Goal: Communication & Community: Answer question/provide support

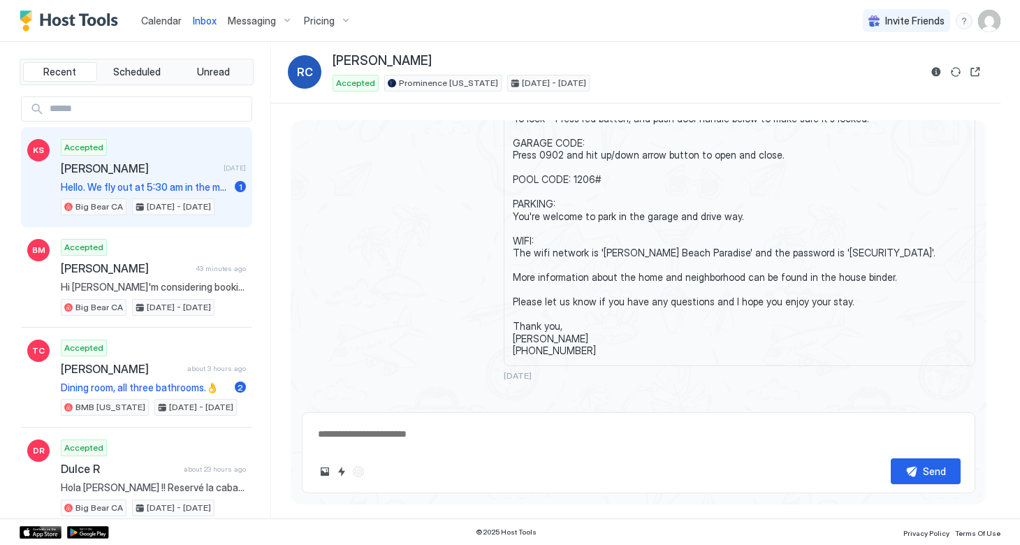
click at [159, 166] on span "[PERSON_NAME]" at bounding box center [139, 168] width 157 height 14
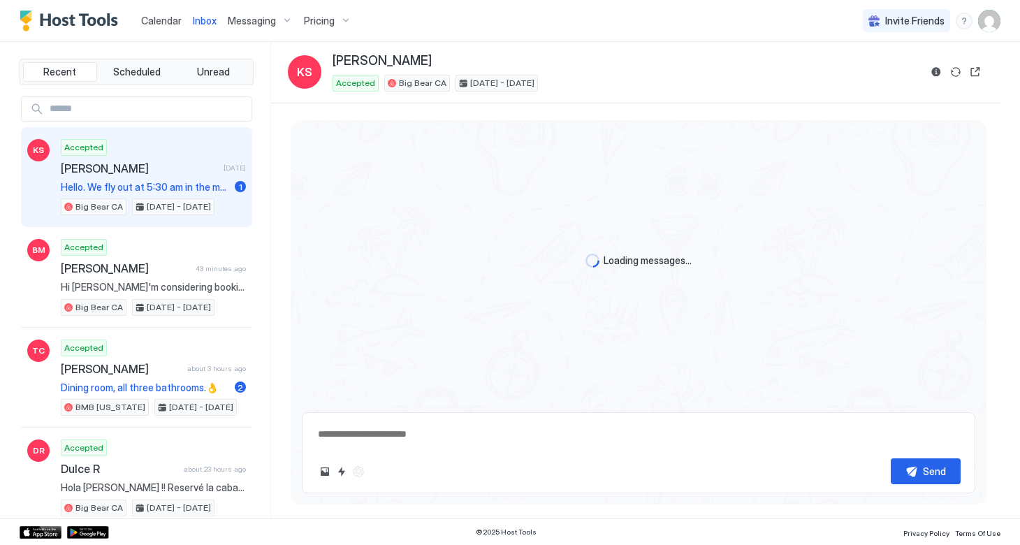
type textarea "*"
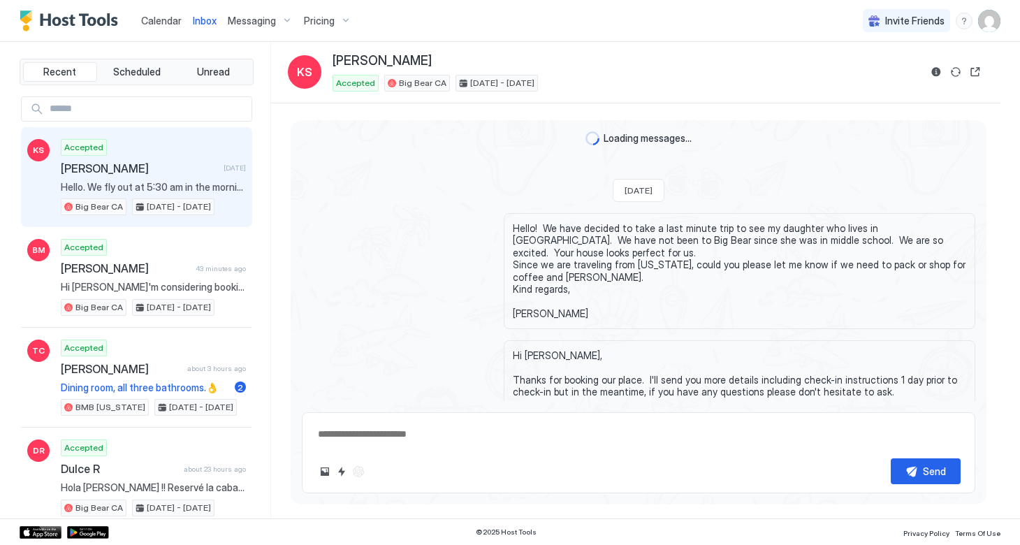
scroll to position [293, 0]
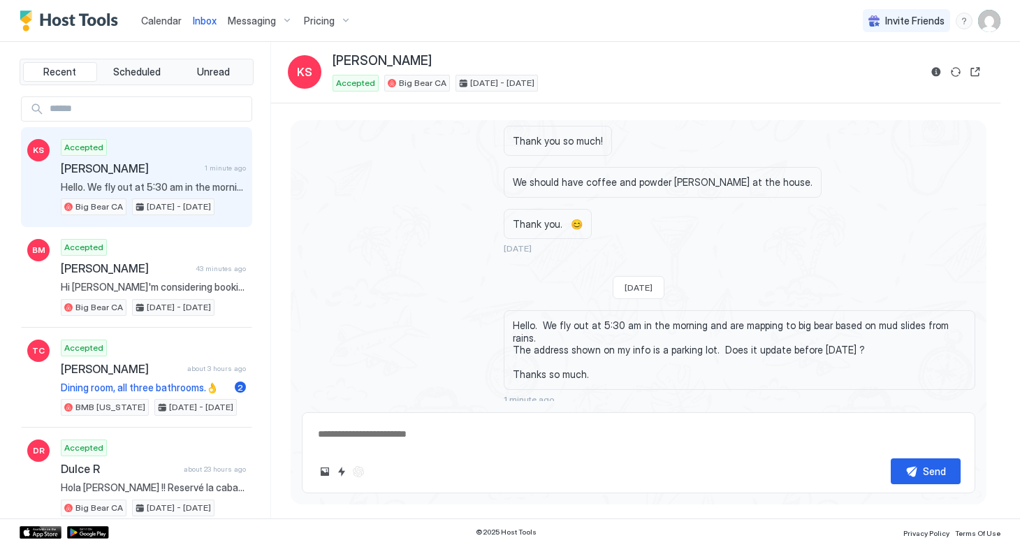
click at [969, 413] on button "Scheduled Messages" at bounding box center [910, 422] width 130 height 19
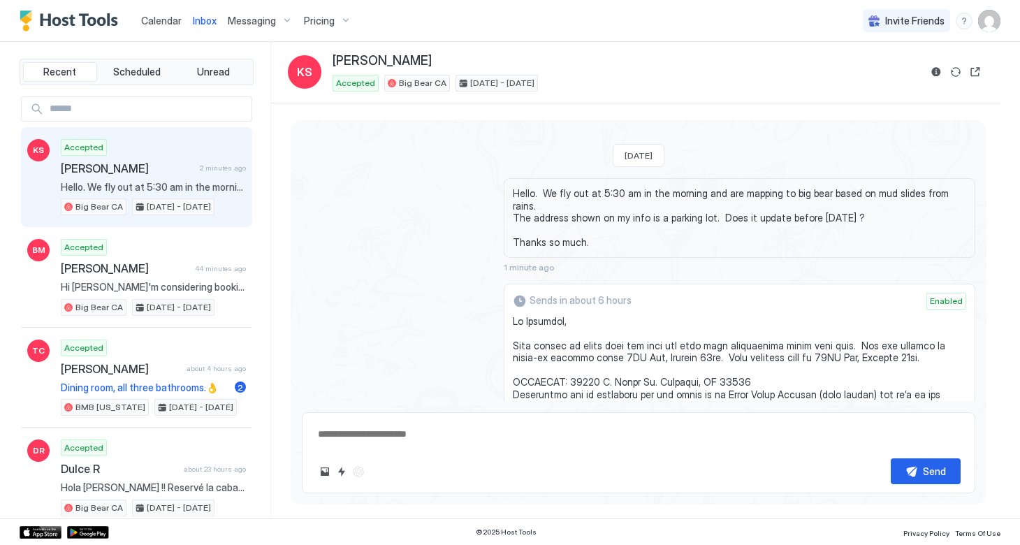
scroll to position [423, 0]
click at [421, 438] on textarea at bounding box center [638, 434] width 644 height 26
type textarea "**********"
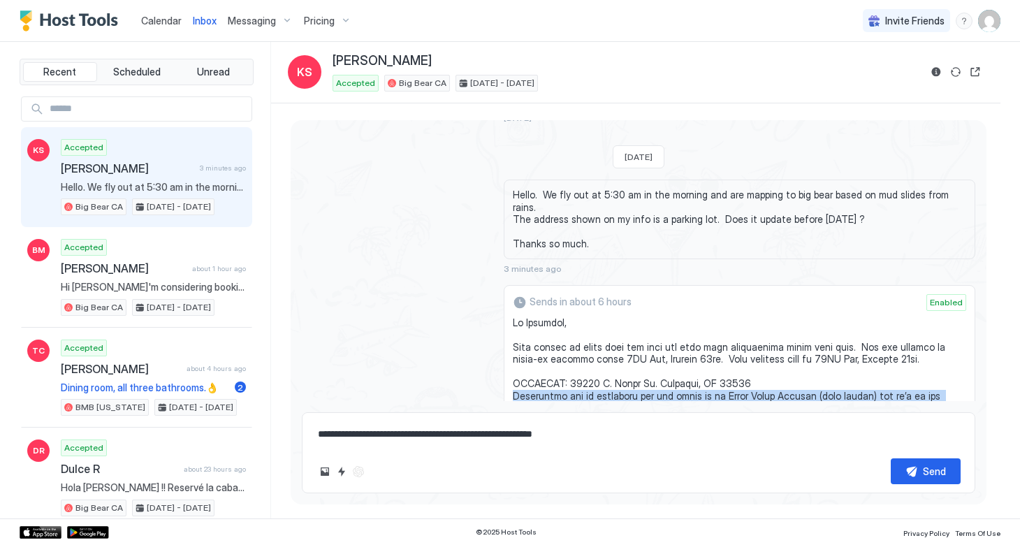
drag, startPoint x: 789, startPoint y: 374, endPoint x: 508, endPoint y: 365, distance: 280.9
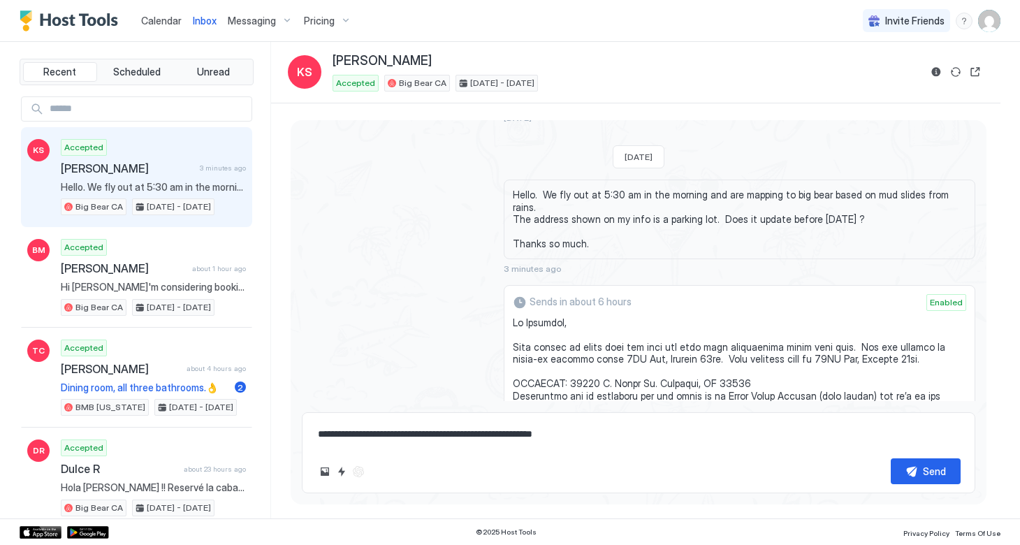
click at [591, 441] on textarea "**********" at bounding box center [638, 434] width 644 height 26
click at [904, 471] on button "Send" at bounding box center [925, 471] width 70 height 26
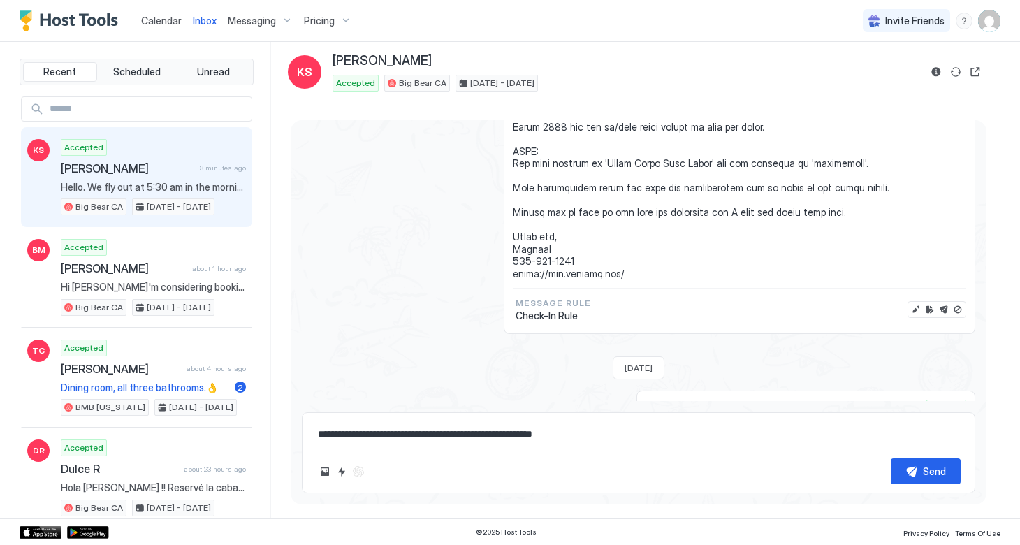
scroll to position [1032, 0]
click at [946, 300] on button "Send now" at bounding box center [944, 307] width 14 height 14
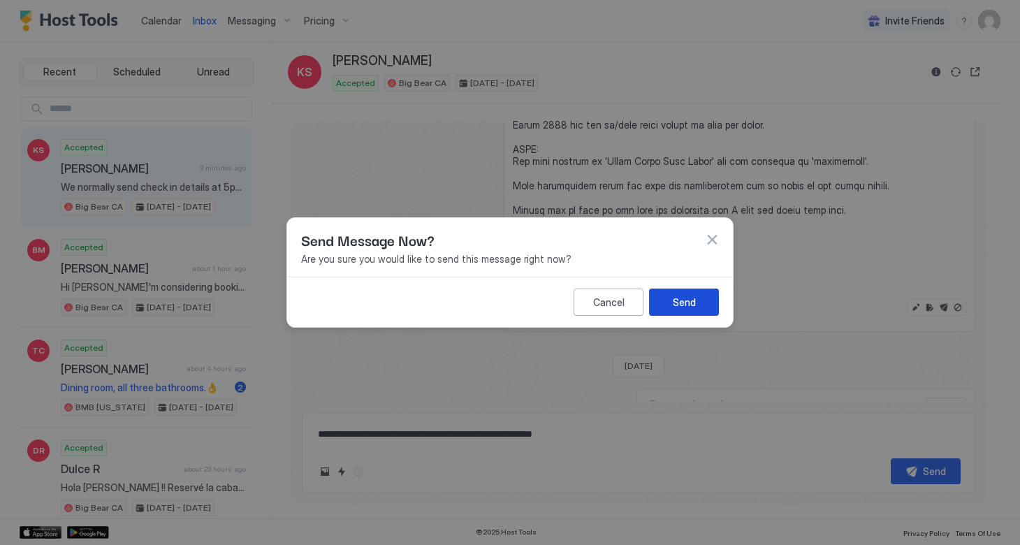
click at [682, 302] on div "Send" at bounding box center [684, 302] width 23 height 15
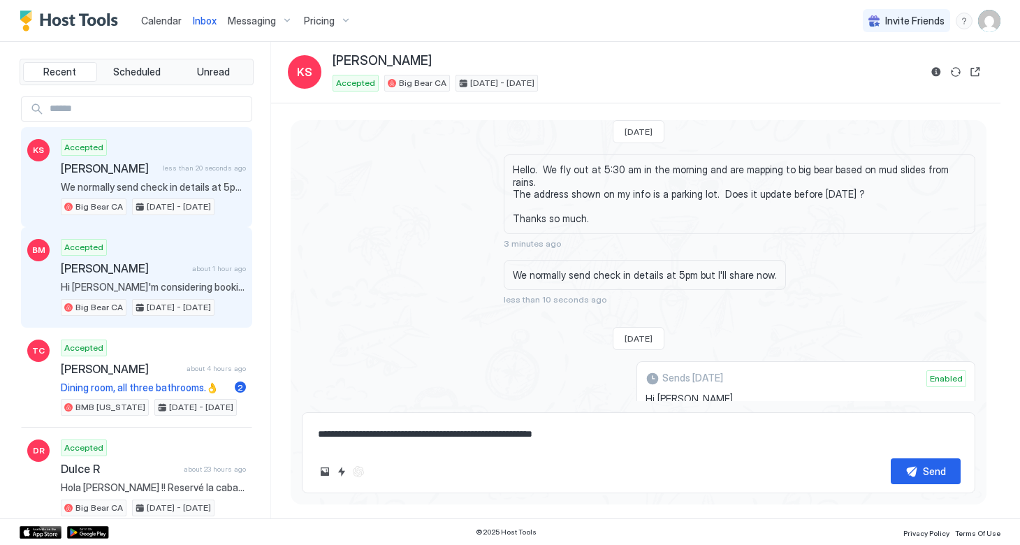
click at [117, 271] on span "[PERSON_NAME]" at bounding box center [124, 268] width 126 height 14
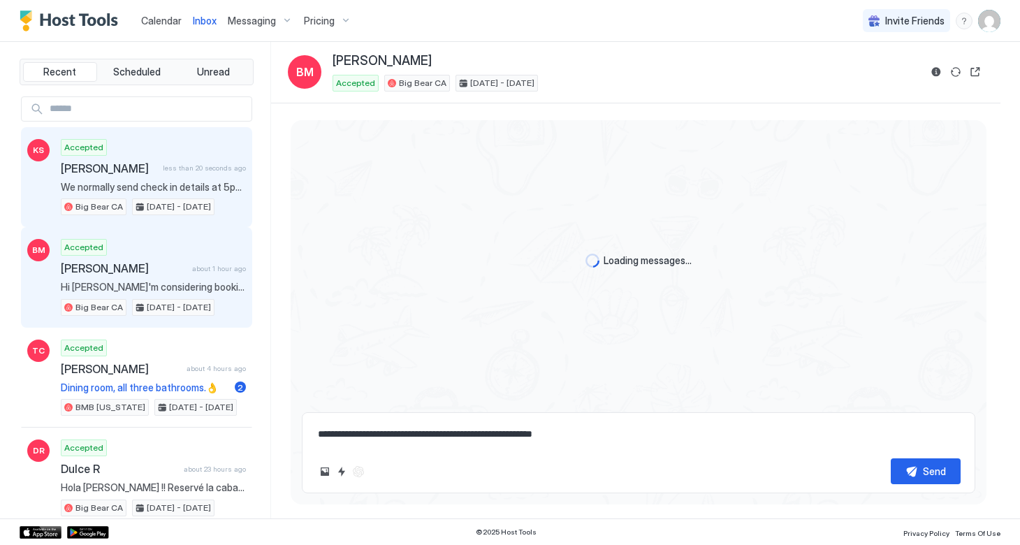
scroll to position [1980, 0]
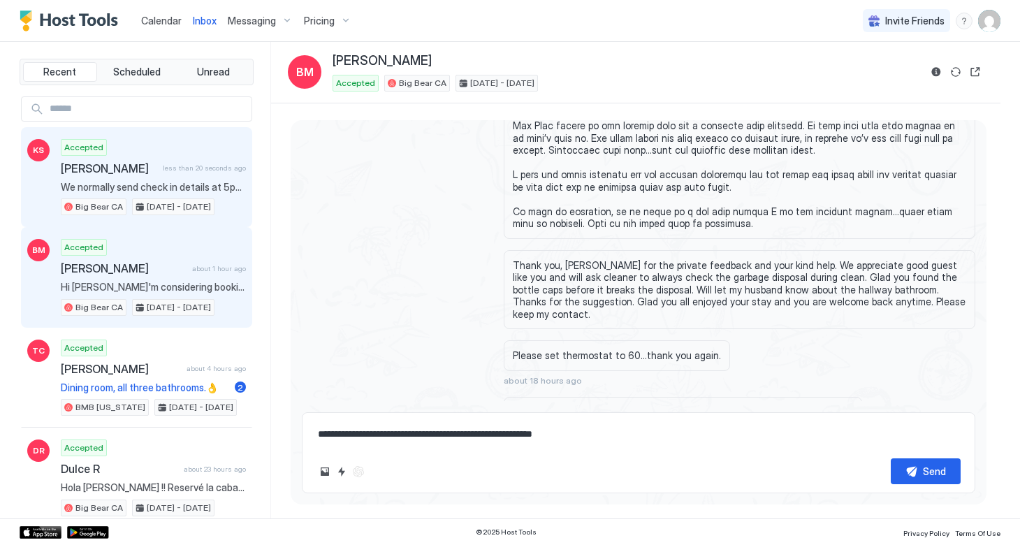
click at [138, 175] on div "Accepted [PERSON_NAME] less than 20 seconds ago We normally send check in detai…" at bounding box center [153, 177] width 185 height 77
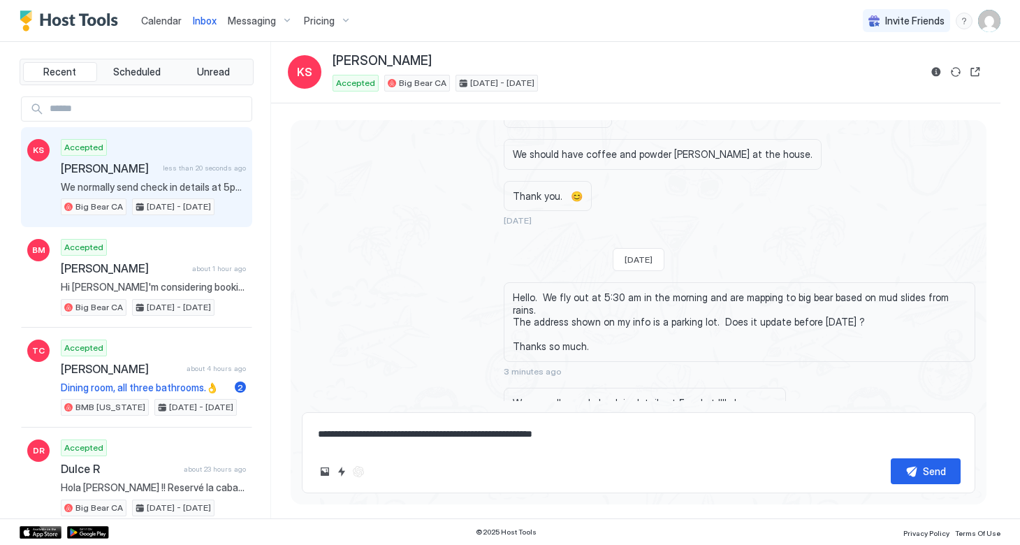
scroll to position [349, 0]
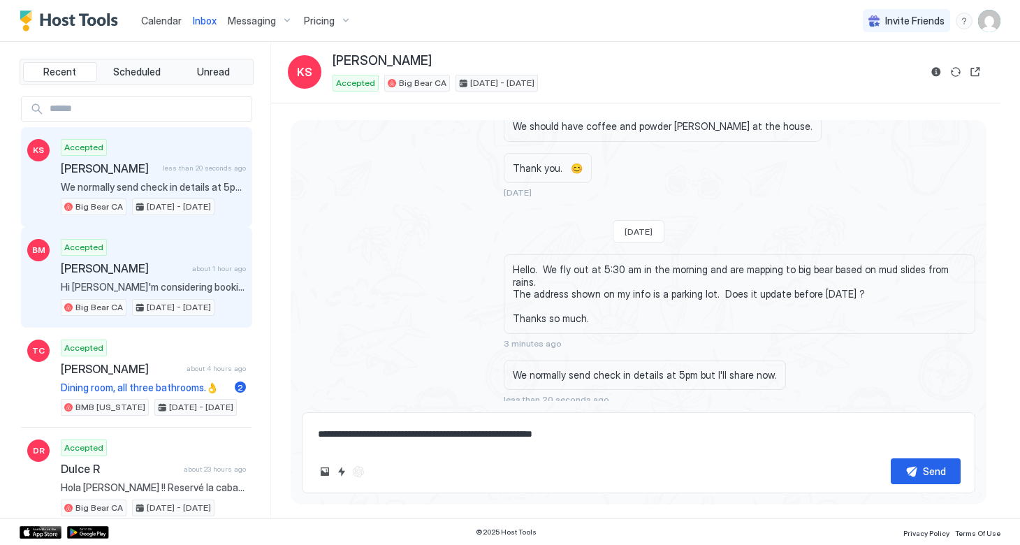
click at [140, 266] on span "[PERSON_NAME]" at bounding box center [124, 268] width 126 height 14
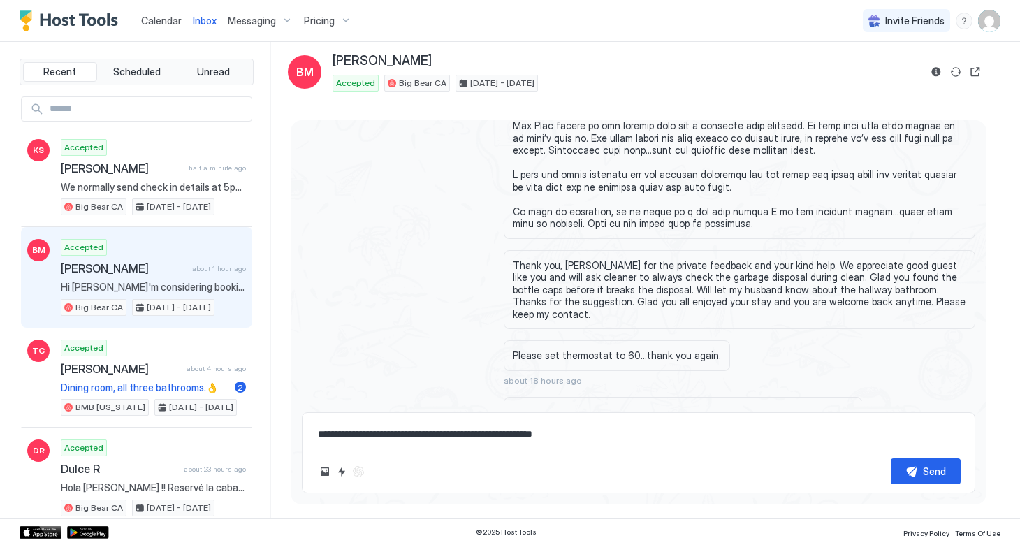
scroll to position [2541, 0]
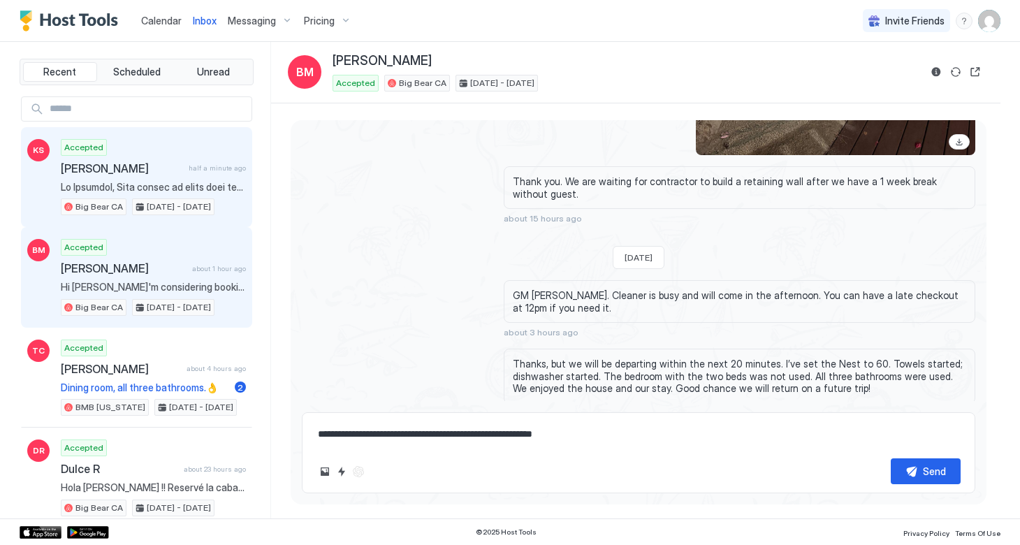
click at [140, 181] on span at bounding box center [153, 187] width 185 height 13
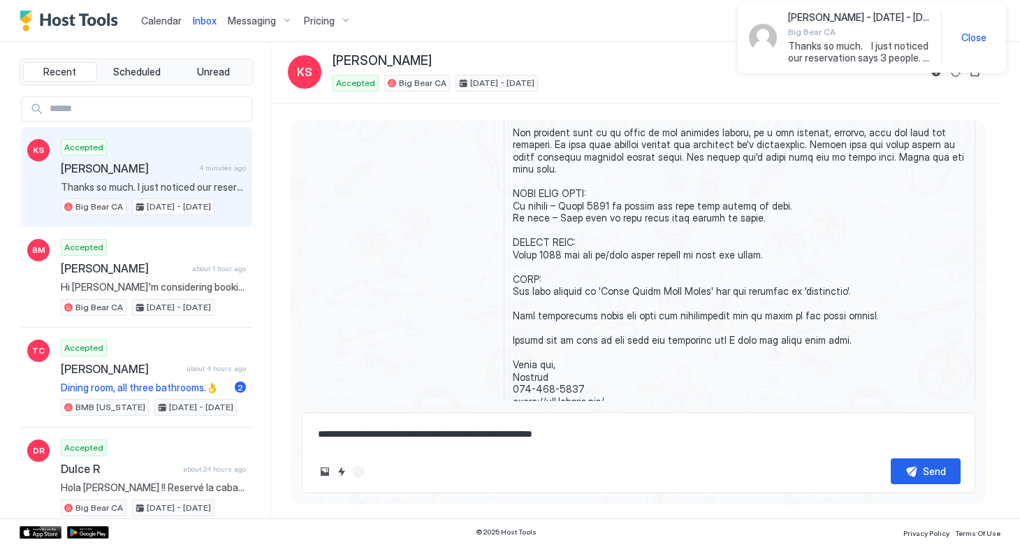
scroll to position [992, 0]
